Goal: Information Seeking & Learning: Learn about a topic

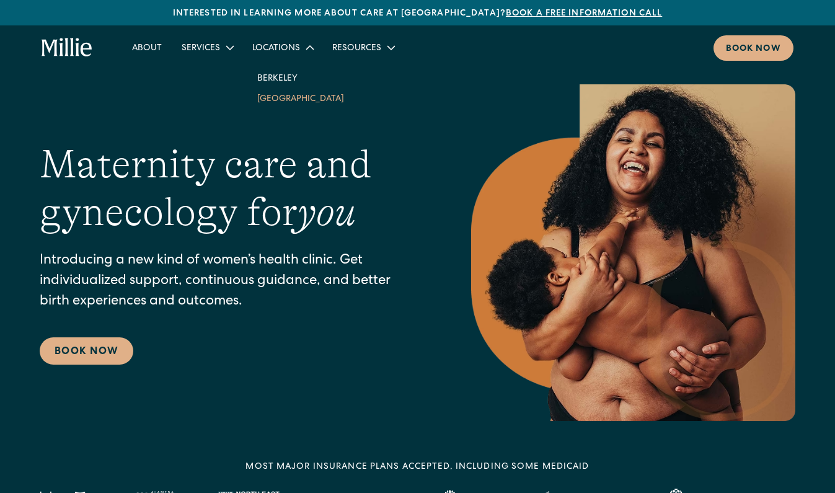
click at [273, 99] on link "[GEOGRAPHIC_DATA]" at bounding box center [300, 98] width 107 height 20
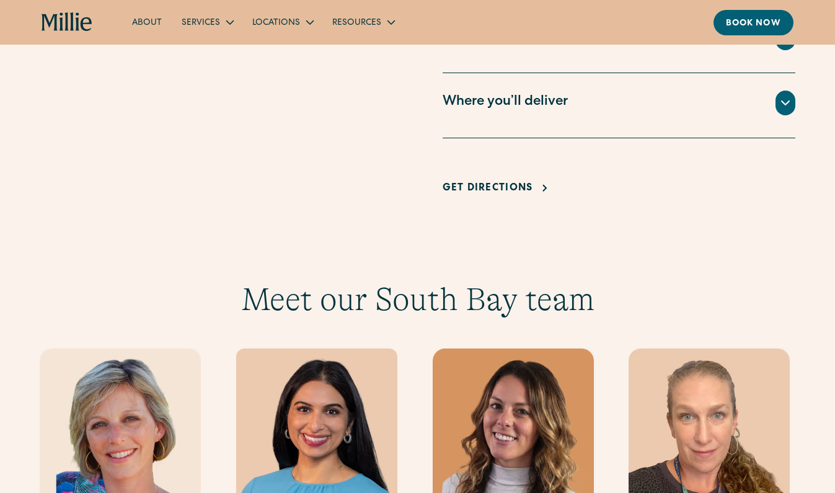
scroll to position [1003, 0]
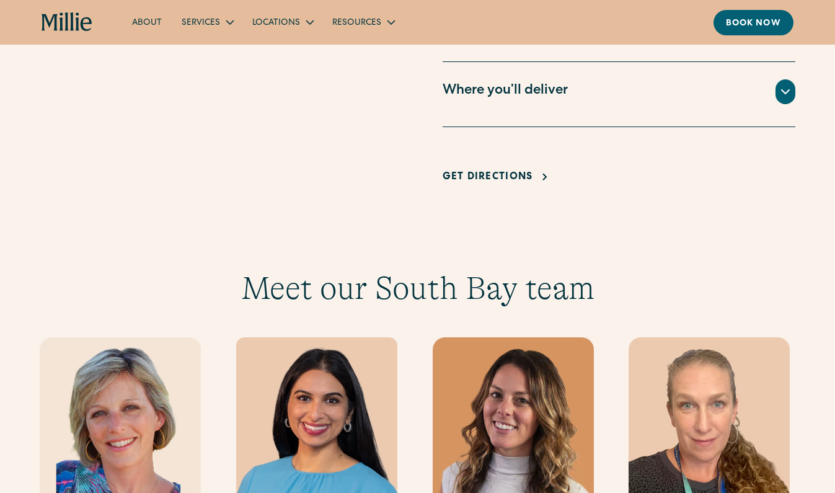
click at [553, 91] on div "Where you’ll deliver" at bounding box center [505, 91] width 125 height 20
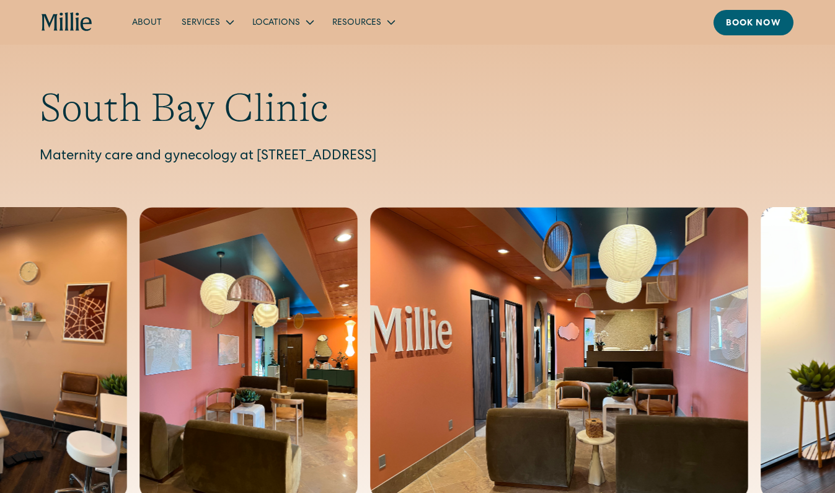
scroll to position [0, 0]
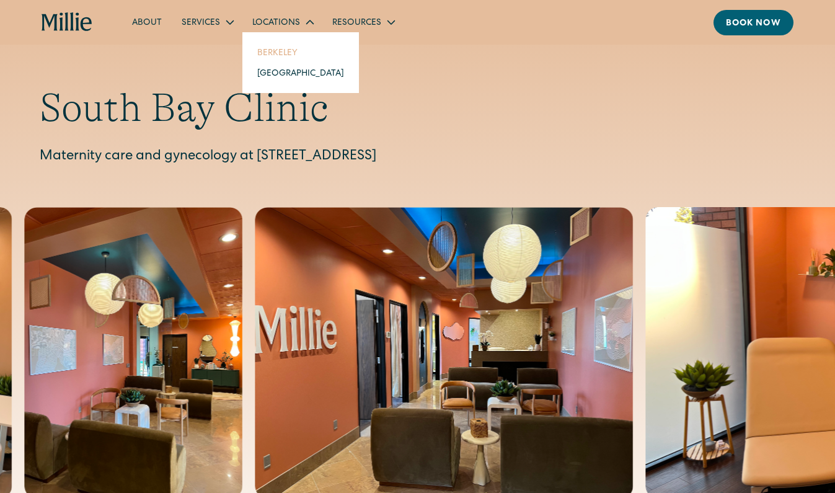
click at [275, 54] on link "Berkeley" at bounding box center [300, 52] width 107 height 20
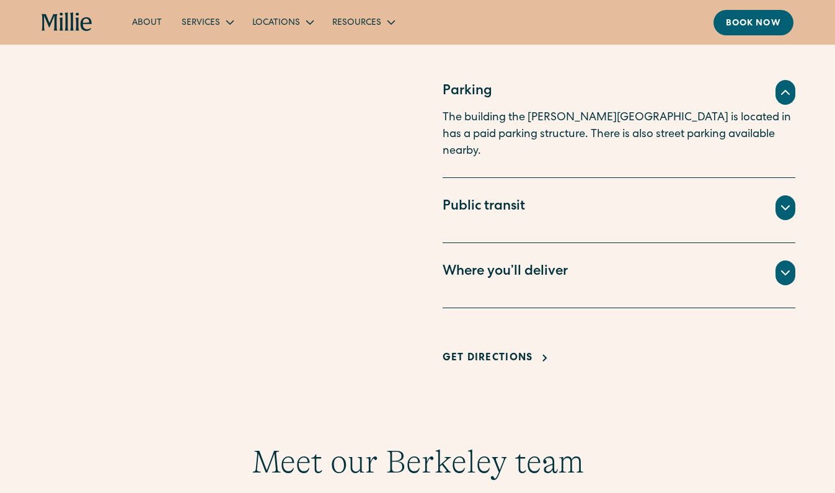
scroll to position [852, 0]
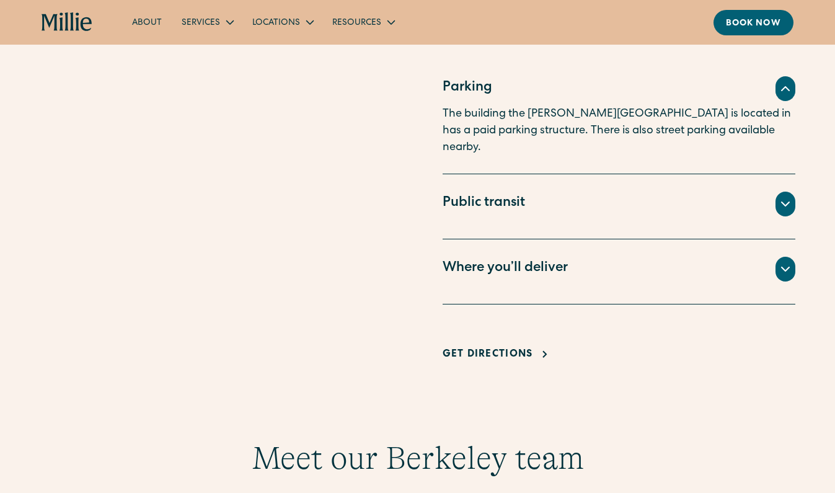
click at [515, 259] on div "Where you’ll deliver" at bounding box center [505, 269] width 125 height 20
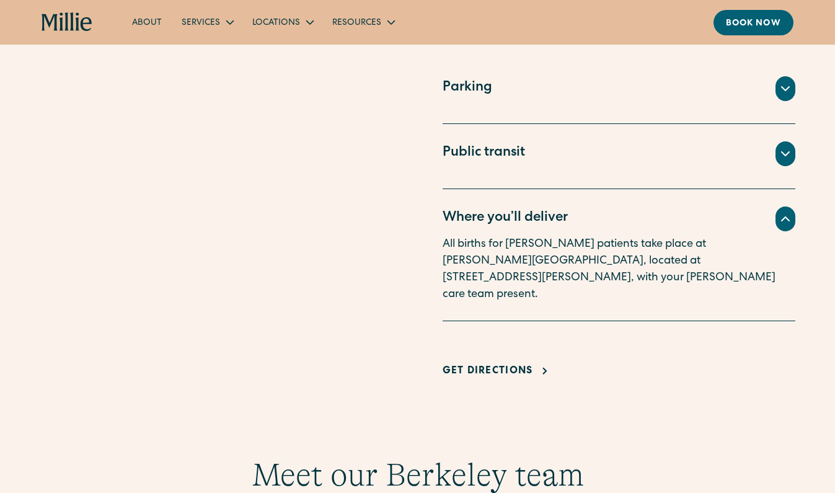
click at [515, 241] on p "All births for [PERSON_NAME] patients take place at [PERSON_NAME][GEOGRAPHIC_DA…" at bounding box center [619, 269] width 353 height 67
click at [793, 217] on icon at bounding box center [785, 218] width 15 height 15
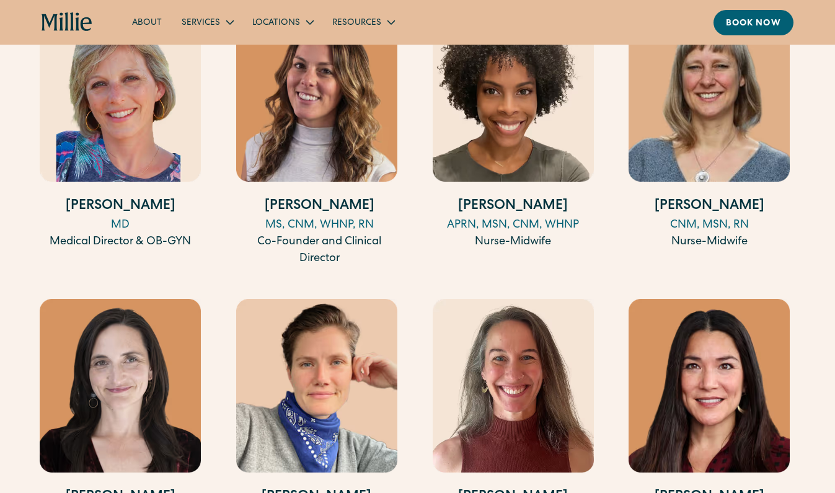
scroll to position [1318, 0]
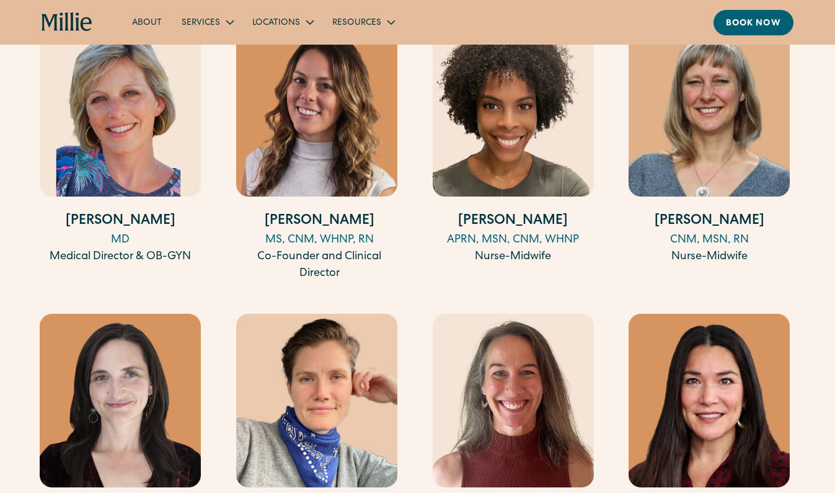
click at [336, 236] on div "MS, CNM, WHNP, RN" at bounding box center [319, 240] width 167 height 17
click at [524, 222] on h4 "[PERSON_NAME]" at bounding box center [513, 221] width 161 height 20
click at [707, 123] on img at bounding box center [709, 110] width 161 height 174
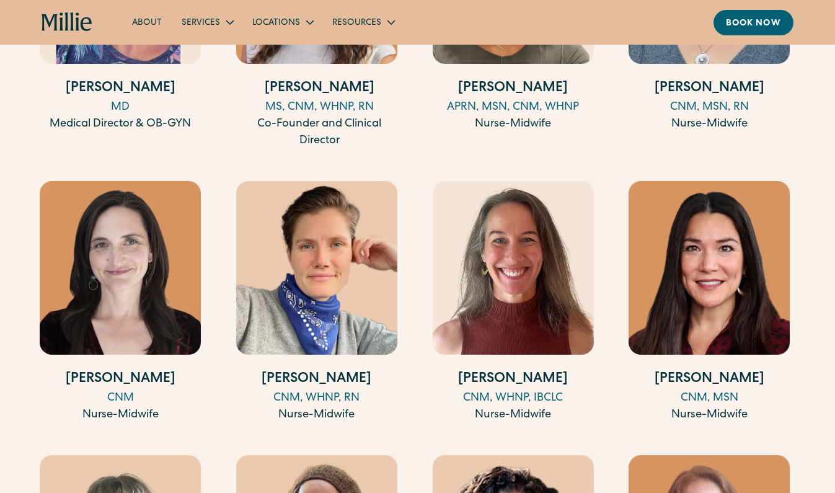
scroll to position [1461, 0]
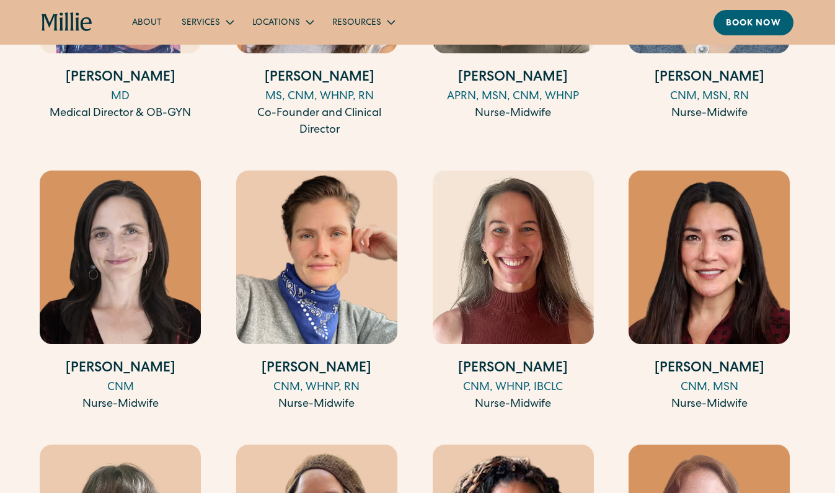
click at [118, 324] on img at bounding box center [120, 258] width 161 height 174
